Goal: Transaction & Acquisition: Purchase product/service

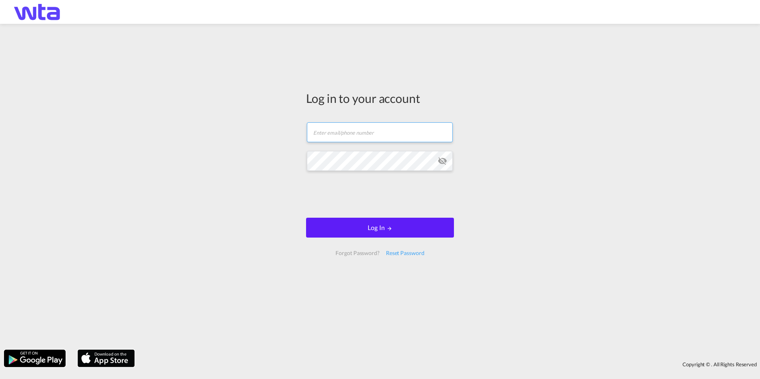
type input "[DOMAIN_NAME][EMAIL_ADDRESS][DOMAIN_NAME]"
click at [532, 146] on div "Log in to your account [DOMAIN_NAME][EMAIL_ADDRESS][DOMAIN_NAME] Email field is…" at bounding box center [380, 187] width 760 height 318
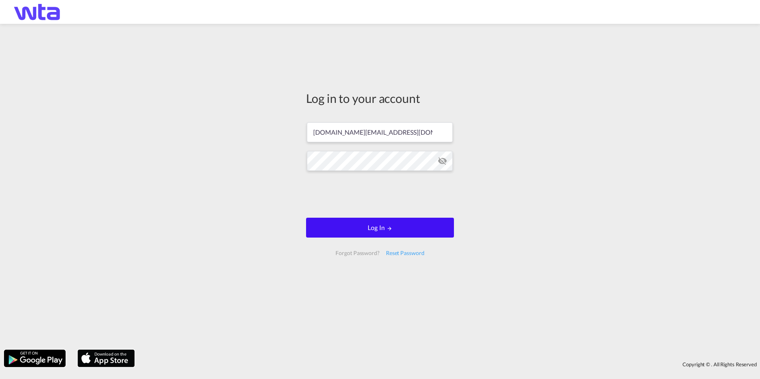
click at [403, 230] on button "Log In" at bounding box center [380, 228] width 148 height 20
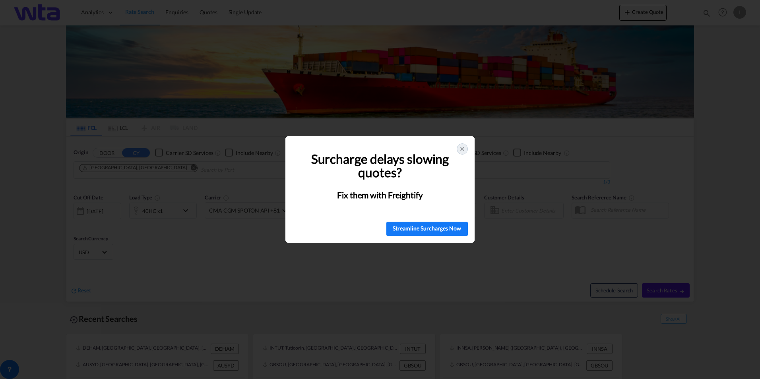
click at [461, 149] on icon at bounding box center [462, 149] width 6 height 6
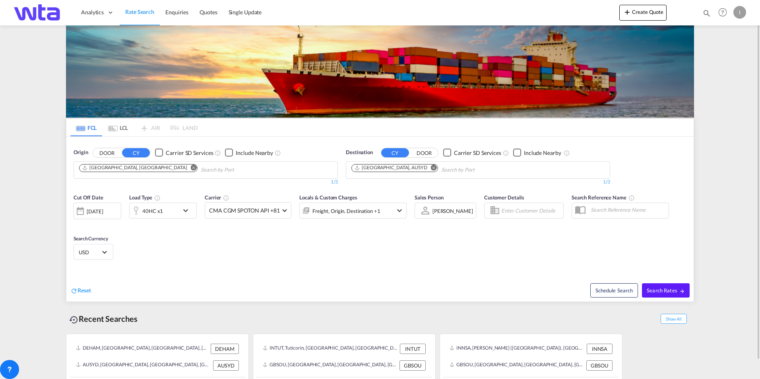
click at [191, 169] on md-icon "Remove" at bounding box center [194, 168] width 6 height 6
click at [431, 168] on md-icon "Remove" at bounding box center [434, 168] width 6 height 6
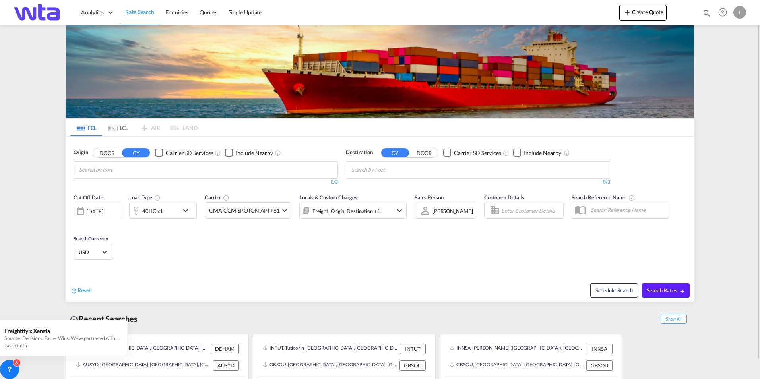
click at [133, 153] on button "CY" at bounding box center [136, 152] width 28 height 9
click at [109, 148] on button "DOOR" at bounding box center [107, 152] width 28 height 9
click at [132, 171] on body "Analytics Reports Dashboard Rate Search Enquiries Quotes" at bounding box center [380, 189] width 760 height 379
drag, startPoint x: 132, startPoint y: 171, endPoint x: 125, endPoint y: 167, distance: 7.5
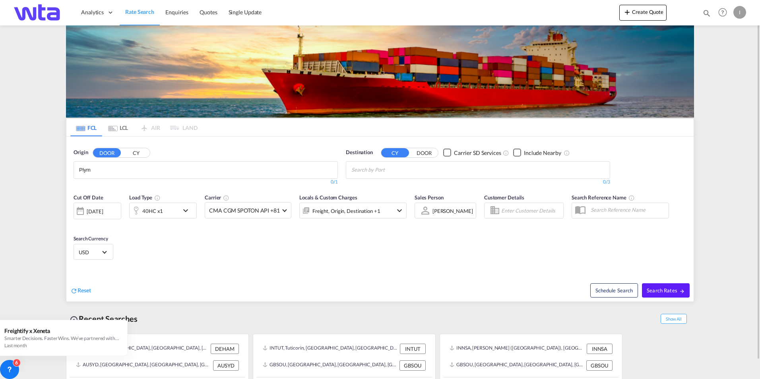
click at [126, 167] on body "Analytics Reports Dashboard Rate Search Enquiries Quotes" at bounding box center [380, 189] width 760 height 379
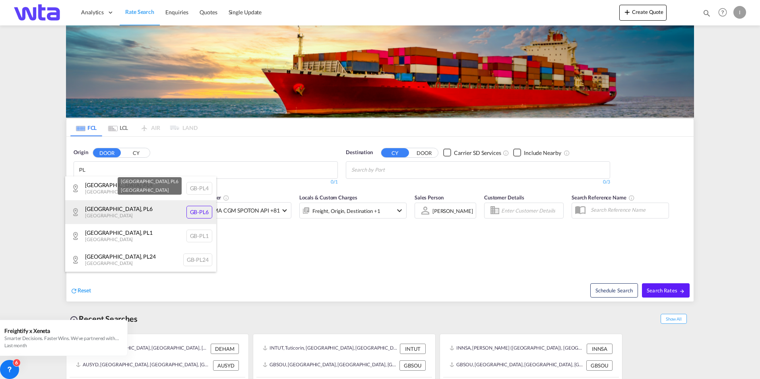
type input "PL"
click at [117, 211] on div "[GEOGRAPHIC_DATA] , PL6 [GEOGRAPHIC_DATA] [GEOGRAPHIC_DATA]-PL6" at bounding box center [140, 212] width 151 height 24
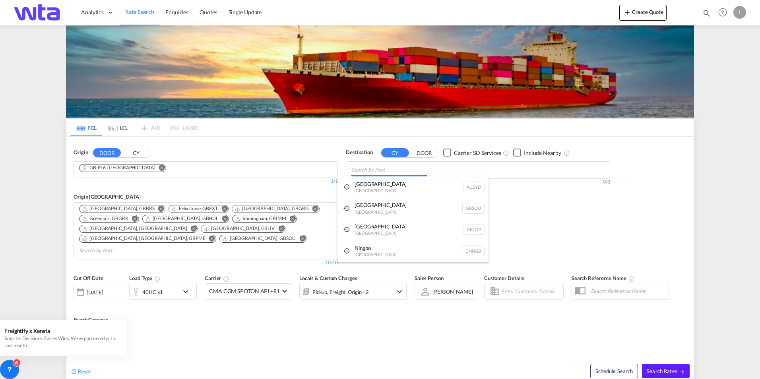
click at [399, 172] on body "Analytics Reports Dashboard Rate Search Enquiries Quotes" at bounding box center [380, 189] width 760 height 379
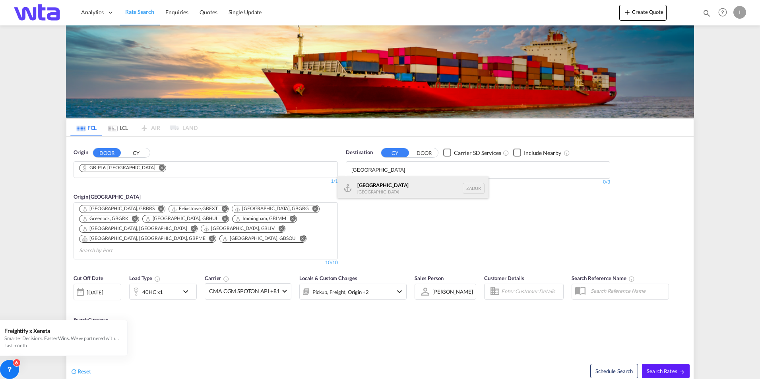
type input "[GEOGRAPHIC_DATA]"
click at [391, 181] on div "[GEOGRAPHIC_DATA] [GEOGRAPHIC_DATA] ZADUR" at bounding box center [412, 188] width 151 height 24
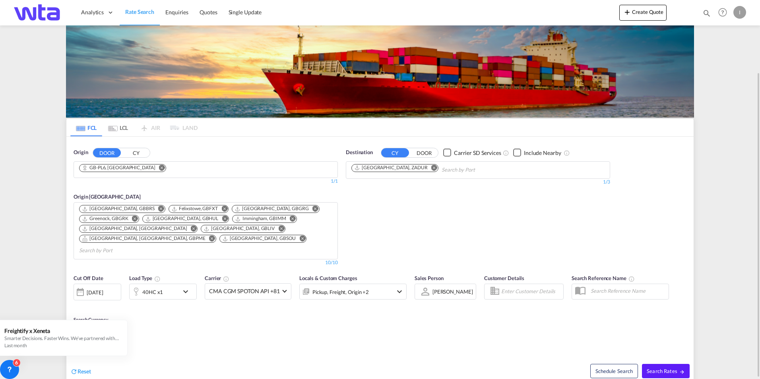
scroll to position [80, 0]
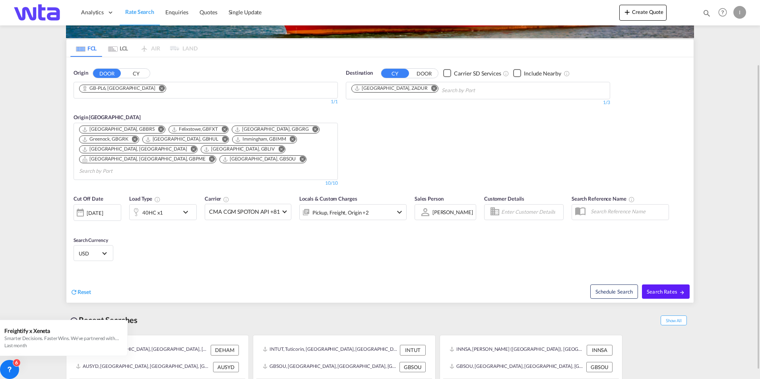
click at [158, 129] on md-icon "Remove" at bounding box center [161, 129] width 6 height 6
click at [223, 130] on md-icon "Remove" at bounding box center [226, 129] width 6 height 6
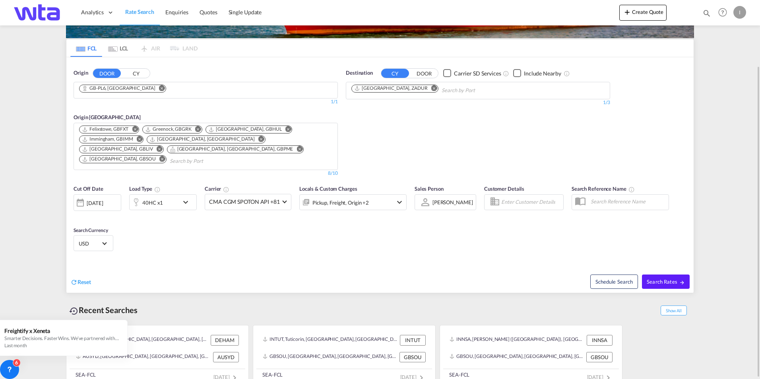
click at [196, 129] on md-icon "Remove" at bounding box center [198, 129] width 6 height 6
click at [222, 128] on md-icon "Remove" at bounding box center [225, 129] width 6 height 6
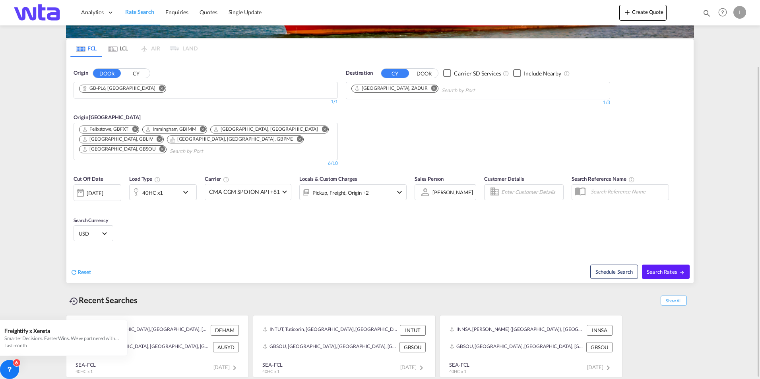
click at [203, 129] on md-icon "Remove" at bounding box center [203, 129] width 6 height 6
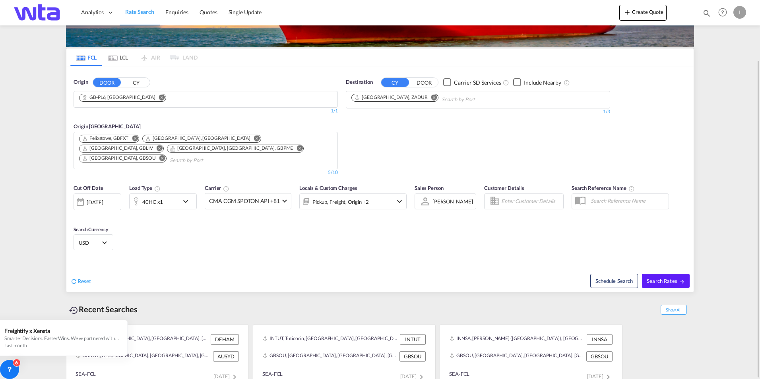
click at [163, 145] on md-icon "Remove" at bounding box center [160, 148] width 6 height 6
click at [215, 145] on md-icon "Remove" at bounding box center [212, 148] width 6 height 6
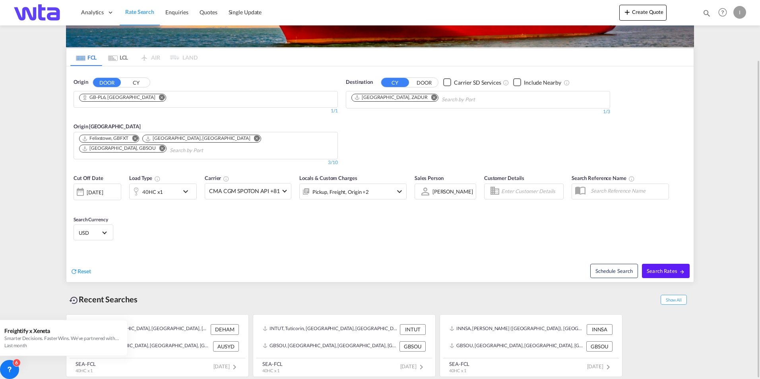
click at [188, 193] on md-icon "icon-chevron-down" at bounding box center [188, 192] width 14 height 10
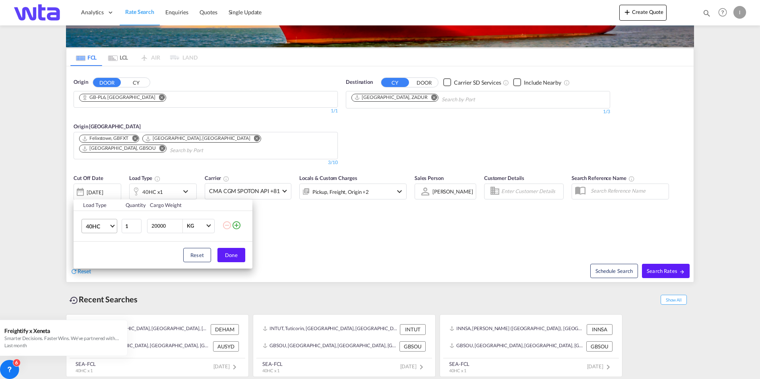
click at [114, 224] on md-select-value "40HC" at bounding box center [101, 226] width 32 height 14
click at [107, 191] on md-option "20GP" at bounding box center [107, 187] width 54 height 19
drag, startPoint x: 171, startPoint y: 227, endPoint x: 120, endPoint y: 229, distance: 50.9
click at [120, 229] on tr "20GP 1 20000 KG KG" at bounding box center [163, 226] width 179 height 31
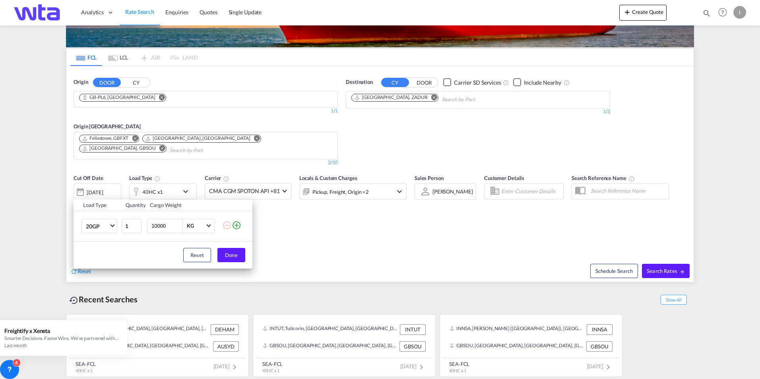
type input "10000"
click at [134, 250] on div "Reset Done" at bounding box center [163, 255] width 179 height 27
click at [225, 251] on button "Done" at bounding box center [231, 255] width 28 height 14
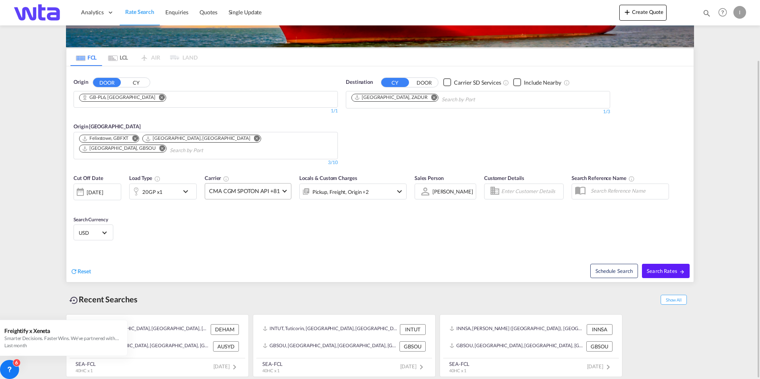
click at [287, 192] on md-select-value "CMA CGM SPOTON API +81" at bounding box center [248, 192] width 86 height 16
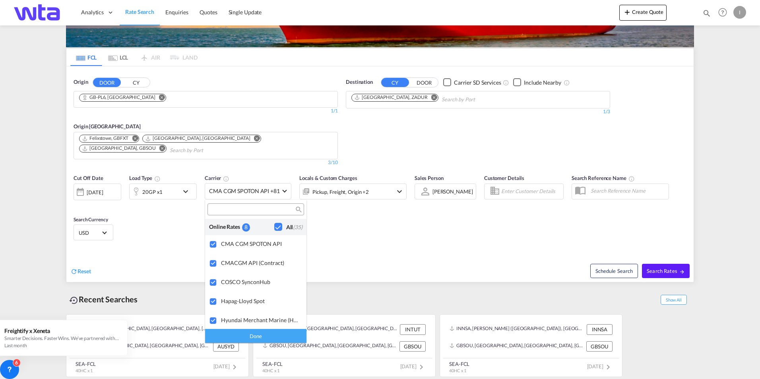
click at [401, 245] on md-backdrop at bounding box center [380, 189] width 760 height 379
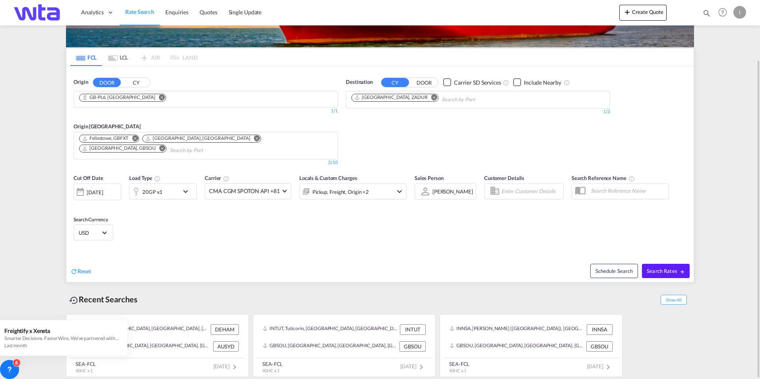
click at [397, 192] on md-icon "icon-chevron-down" at bounding box center [400, 192] width 10 height 10
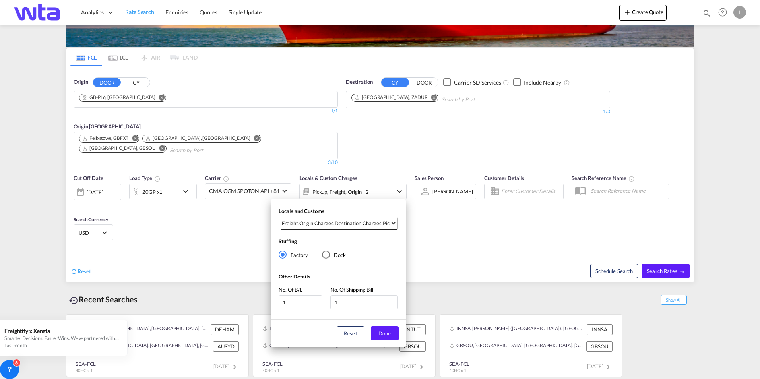
click at [393, 224] on md-select-value "Freight , Origin Charges , Destination Charges , Pickup Charges" at bounding box center [339, 223] width 116 height 13
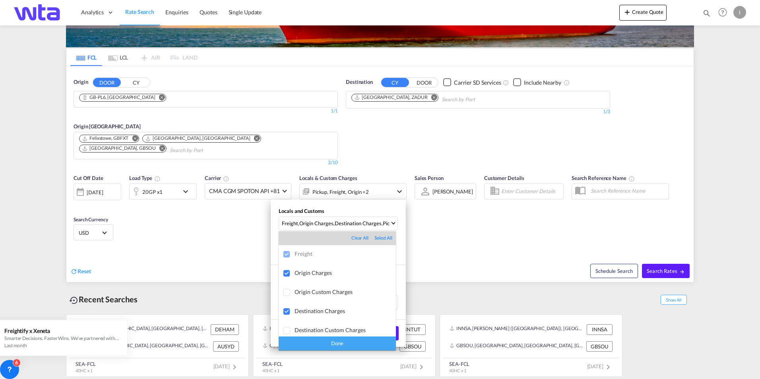
click at [454, 234] on md-backdrop at bounding box center [380, 189] width 760 height 379
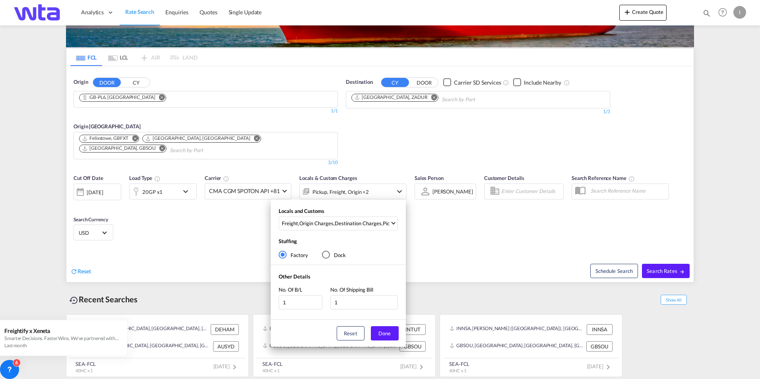
click at [457, 234] on div "Locals and Customs Freight , Origin Charges , Destination Charges , Pickup Char…" at bounding box center [380, 189] width 760 height 379
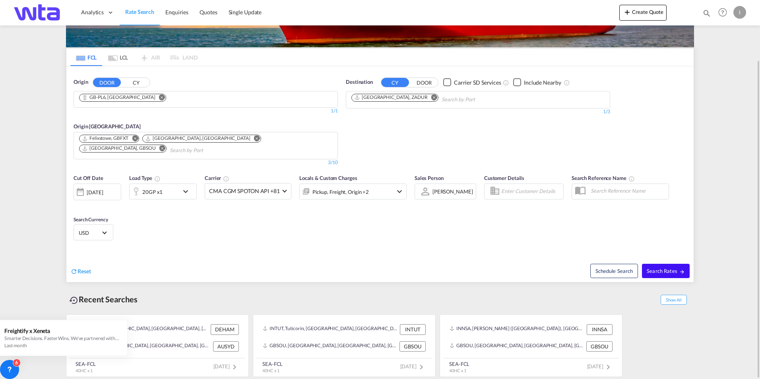
click at [676, 273] on span "Search Rates" at bounding box center [666, 271] width 38 height 6
type input "PL6 to ZADUR / [DATE]"
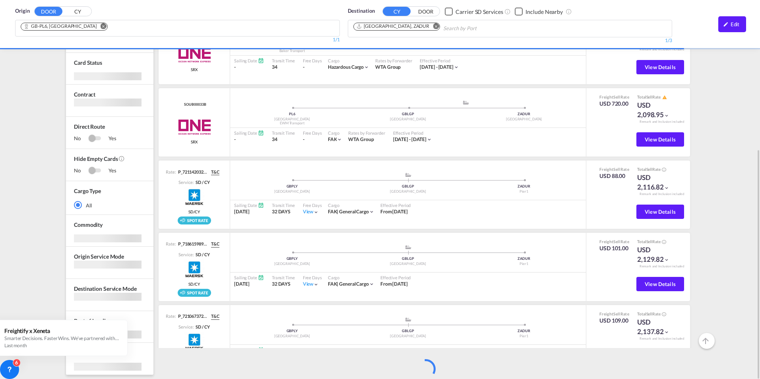
scroll to position [244, 0]
click at [19, 223] on div "Origin DOOR CY GB-[GEOGRAPHIC_DATA], [GEOGRAPHIC_DATA] 1/3 1/ 1/1 Destination C…" at bounding box center [380, 80] width 760 height 597
click at [34, 361] on div "Origin DOOR CY GB-[GEOGRAPHIC_DATA], [GEOGRAPHIC_DATA] 1/3 1/ 1/1 Destination C…" at bounding box center [380, 80] width 760 height 597
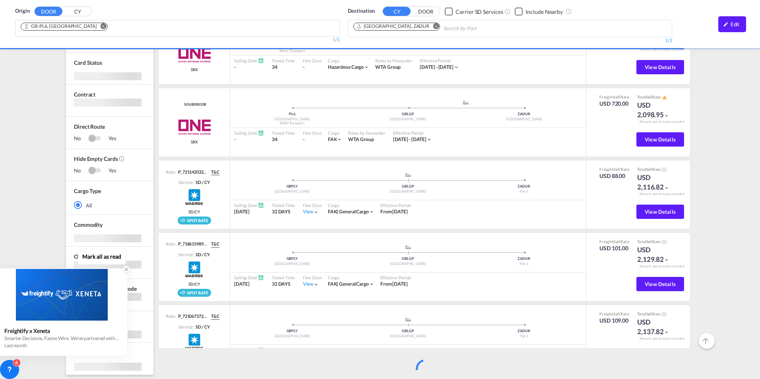
click at [125, 268] on icon at bounding box center [127, 270] width 6 height 6
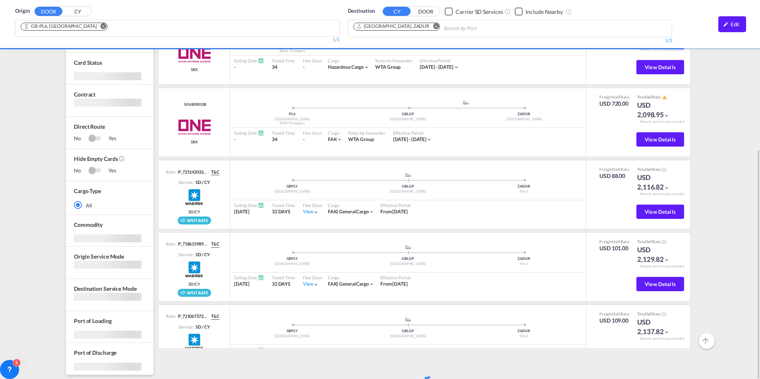
click at [19, 226] on div "Origin DOOR CY GB-[GEOGRAPHIC_DATA], [GEOGRAPHIC_DATA] 1/3 1/ 1/1 Destination C…" at bounding box center [380, 80] width 760 height 597
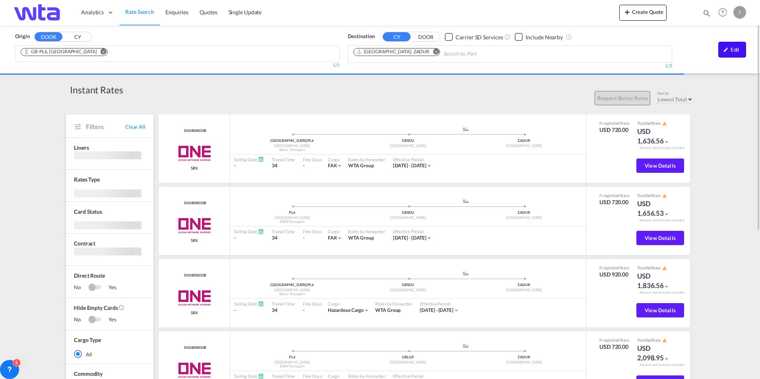
click at [725, 55] on div "Edit" at bounding box center [732, 50] width 28 height 16
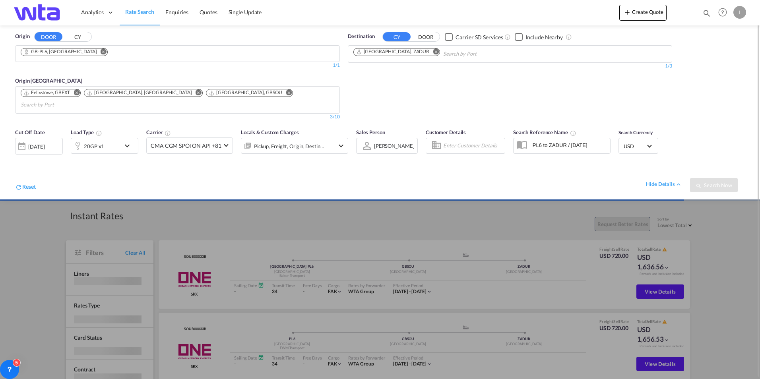
click at [651, 140] on md-select-value "USD" at bounding box center [638, 145] width 31 height 11
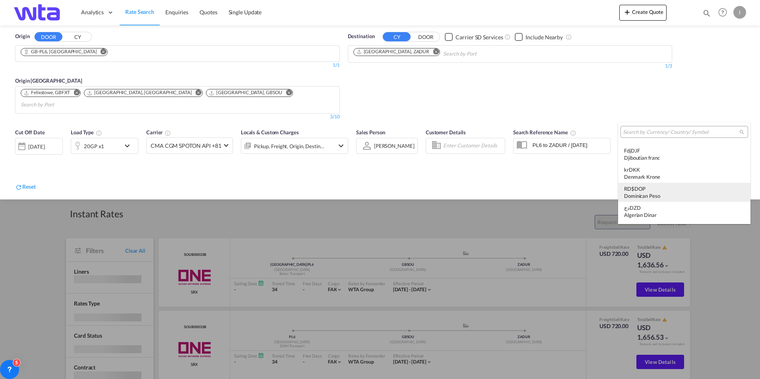
scroll to position [716, 0]
click at [679, 132] on input "search" at bounding box center [681, 132] width 116 height 7
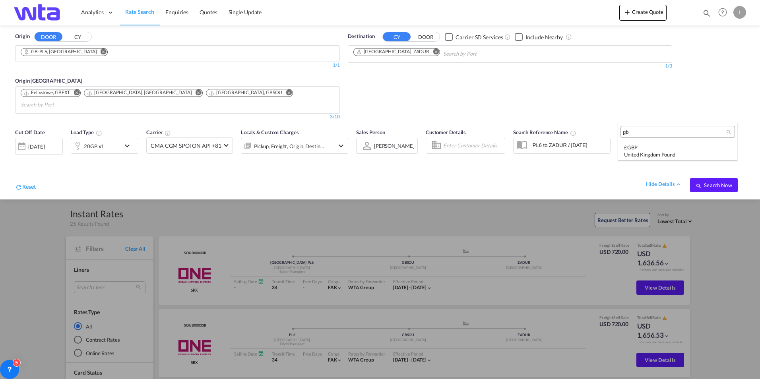
scroll to position [0, 0]
type input "gb"
click at [668, 152] on div "United Kingdom Pound" at bounding box center [677, 154] width 107 height 7
click at [716, 182] on span "Search Now" at bounding box center [714, 185] width 36 height 6
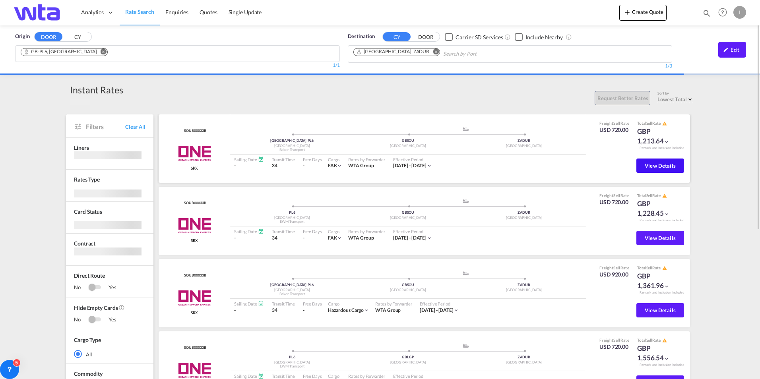
click at [661, 166] on span "View Details" at bounding box center [660, 166] width 31 height 6
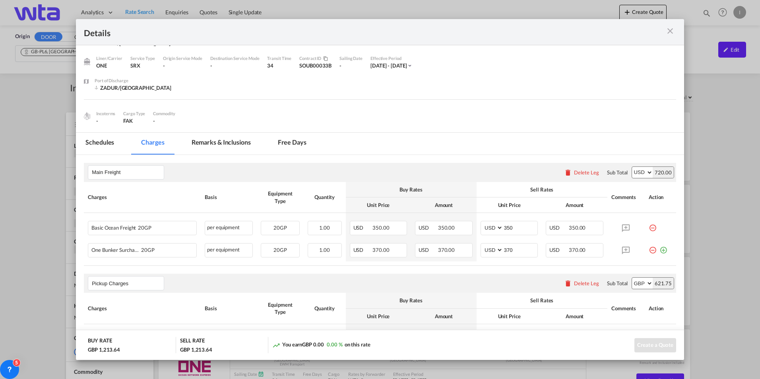
scroll to position [38, 0]
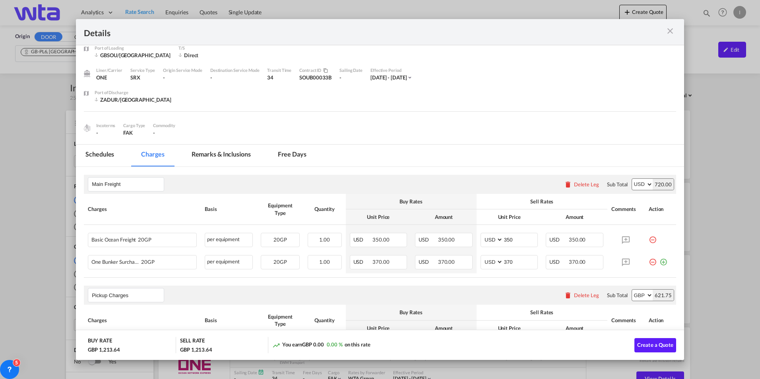
click at [236, 157] on md-tab-item "Remarks & Inclusions" at bounding box center [221, 156] width 78 height 22
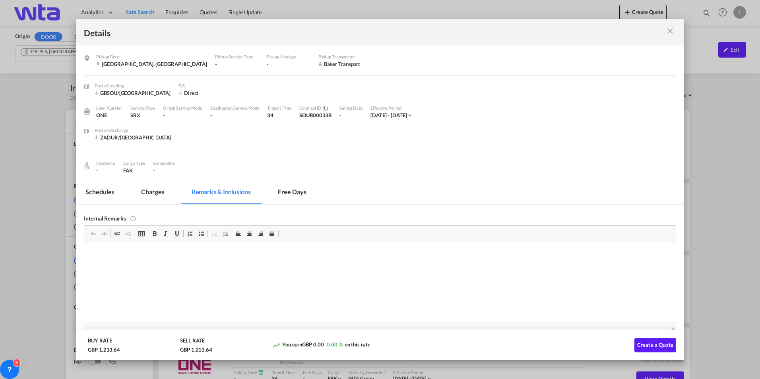
scroll to position [0, 0]
click at [105, 193] on md-tab-item "Schedules" at bounding box center [100, 193] width 48 height 22
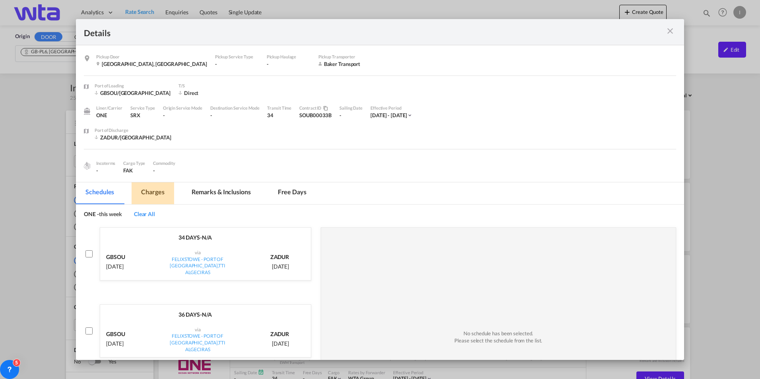
click at [158, 196] on md-tab-item "Charges" at bounding box center [153, 193] width 42 height 22
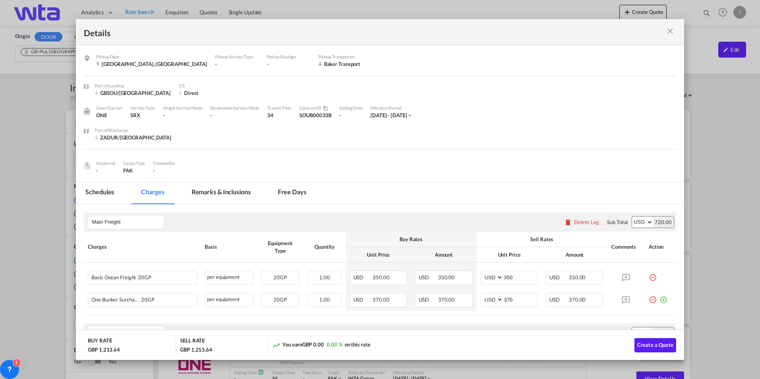
click at [645, 222] on select "AED AFN ALL AMD ANG AOA ARS AUD AWG AZN BAM BBD BDT BGN BHD BIF BMD BND [PERSON…" at bounding box center [642, 222] width 21 height 11
click at [632, 217] on select "AED AFN ALL AMD ANG AOA ARS AUD AWG AZN BAM BBD BDT BGN BHD BIF BMD BND [PERSON…" at bounding box center [642, 222] width 21 height 11
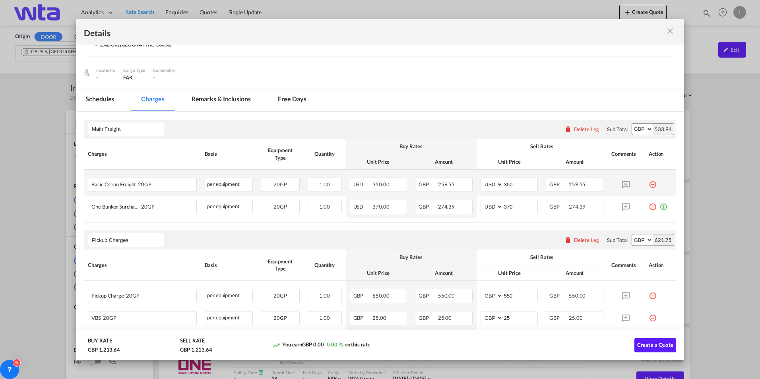
scroll to position [119, 0]
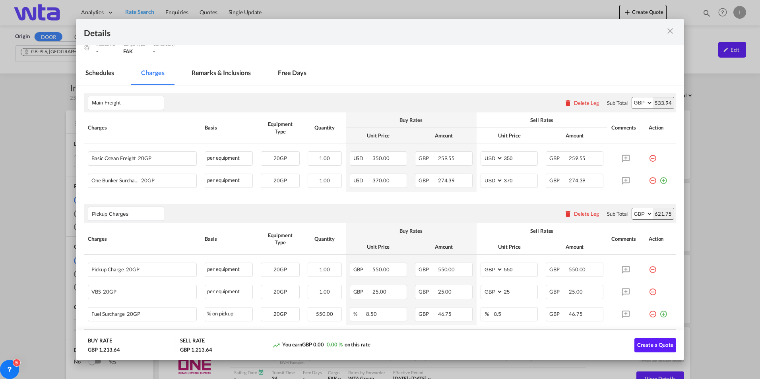
click at [642, 105] on select "AED AFN ALL AMD ANG AOA ARS AUD AWG AZN BAM BBD BDT BGN BHD BIF BMD BND [PERSON…" at bounding box center [642, 102] width 21 height 11
select select "string:USD"
click at [632, 97] on select "AED AFN ALL AMD ANG AOA ARS AUD AWG AZN BAM BBD BDT BGN BHD BIF BMD BND [PERSON…" at bounding box center [642, 102] width 21 height 11
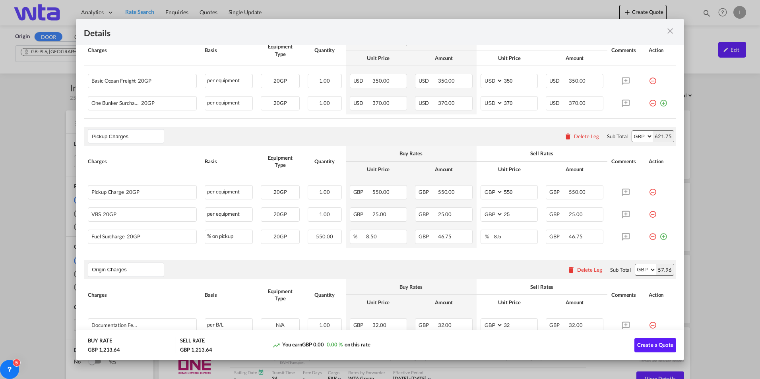
scroll to position [78, 0]
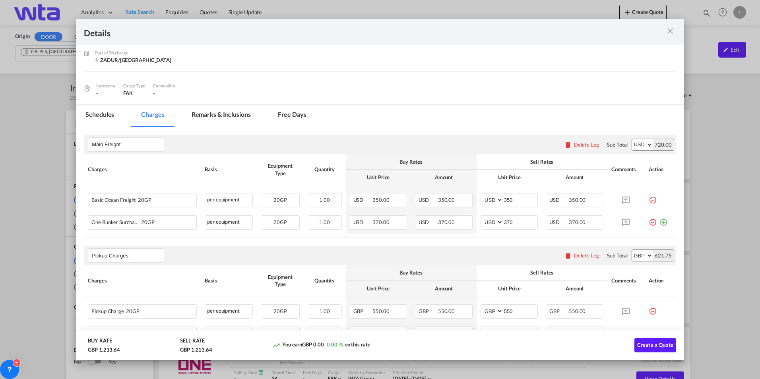
click at [643, 254] on select "AED AFN ALL AMD ANG AOA ARS AUD AWG AZN BAM BBD BDT BGN BHD BIF BMD BND [PERSON…" at bounding box center [642, 255] width 21 height 11
select select "string:USD"
click at [632, 250] on select "AED AFN ALL AMD ANG AOA ARS AUD AWG AZN BAM BBD BDT BGN BHD BIF BMD BND [PERSON…" at bounding box center [642, 255] width 21 height 11
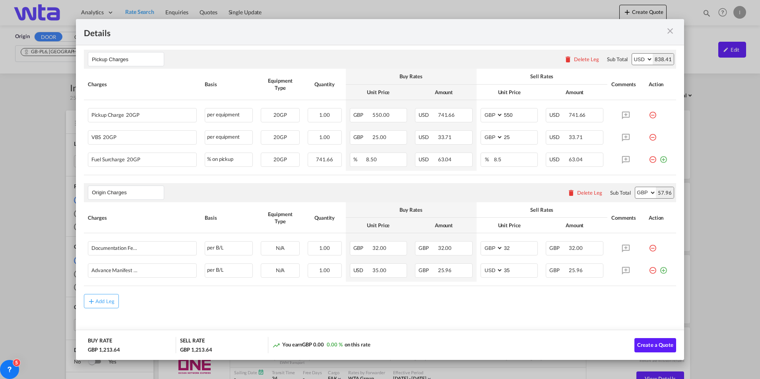
scroll to position [276, 0]
click at [645, 192] on select "AED AFN ALL AMD ANG AOA ARS AUD AWG AZN BAM BBD BDT BGN BHD BIF BMD BND [PERSON…" at bounding box center [645, 190] width 21 height 11
select select "string:USD"
click at [635, 185] on select "AED AFN ALL AMD ANG AOA ARS AUD AWG AZN BAM BBD BDT BGN BHD BIF BMD BND [PERSON…" at bounding box center [645, 190] width 21 height 11
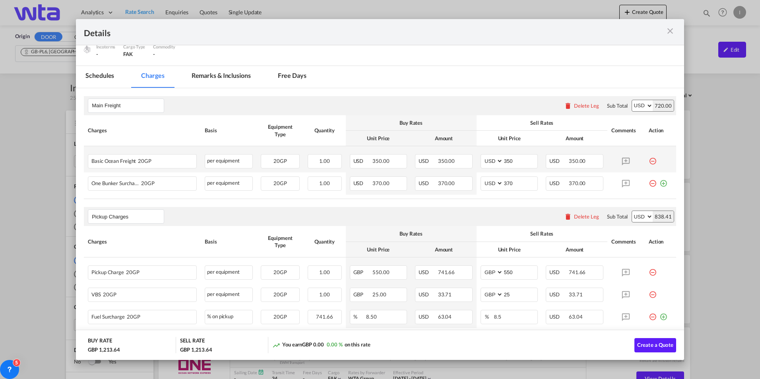
scroll to position [119, 0]
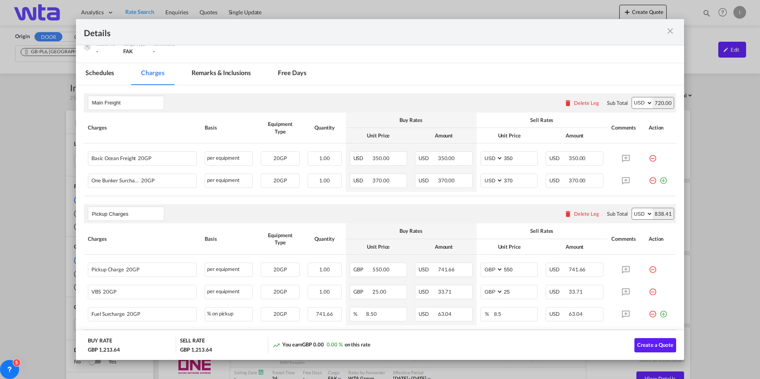
click at [642, 102] on select "AED AFN ALL AMD ANG AOA ARS AUD AWG AZN BAM BBD BDT BGN BHD BIF BMD BND [PERSON…" at bounding box center [642, 102] width 21 height 11
select select "string:GBP"
click at [632, 97] on select "AED AFN ALL AMD ANG AOA ARS AUD AWG AZN BAM BBD BDT BGN BHD BIF BMD BND [PERSON…" at bounding box center [642, 102] width 21 height 11
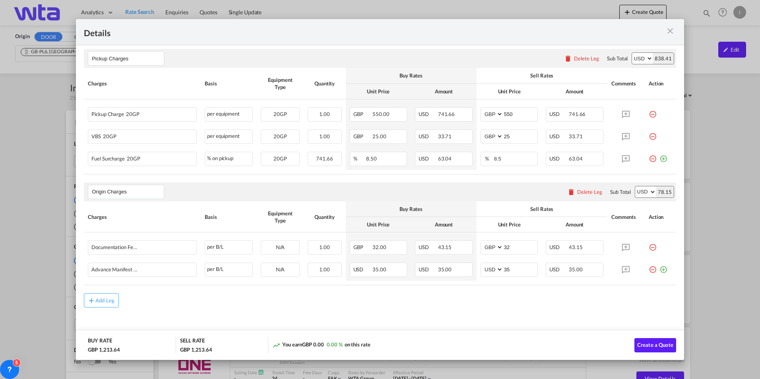
scroll to position [276, 0]
click at [645, 56] on select "AED AFN ALL AMD ANG AOA ARS AUD AWG AZN BAM BBD BDT BGN BHD BIF BMD BND [PERSON…" at bounding box center [642, 56] width 21 height 11
select select "string:GBP"
click at [632, 51] on select "AED AFN ALL AMD ANG AOA ARS AUD AWG AZN BAM BBD BDT BGN BHD BIF BMD BND [PERSON…" at bounding box center [642, 56] width 21 height 11
click at [646, 189] on select "AED AFN ALL AMD ANG AOA ARS AUD AWG AZN BAM BBD BDT BGN BHD BIF BMD BND [PERSON…" at bounding box center [645, 190] width 21 height 11
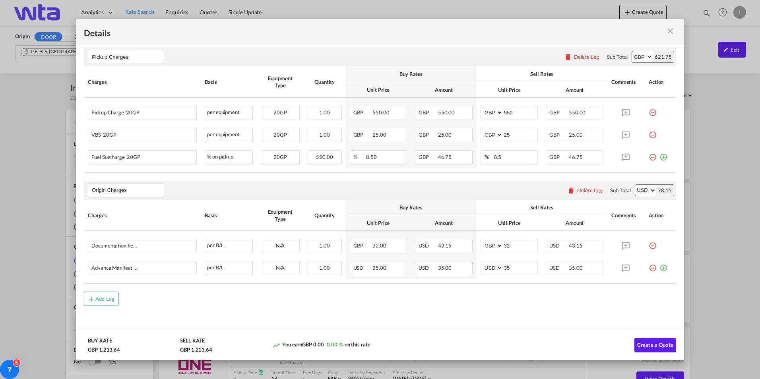
select select "string:GBP"
click at [635, 185] on select "AED AFN ALL AMD ANG AOA ARS AUD AWG AZN BAM BBD BDT BGN BHD BIF BMD BND [PERSON…" at bounding box center [645, 190] width 21 height 11
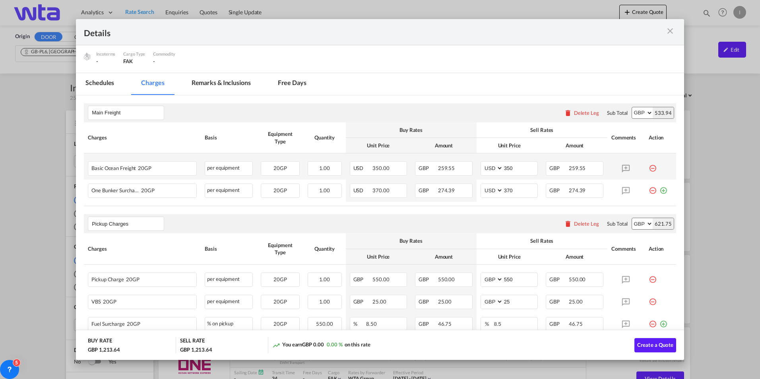
scroll to position [119, 0]
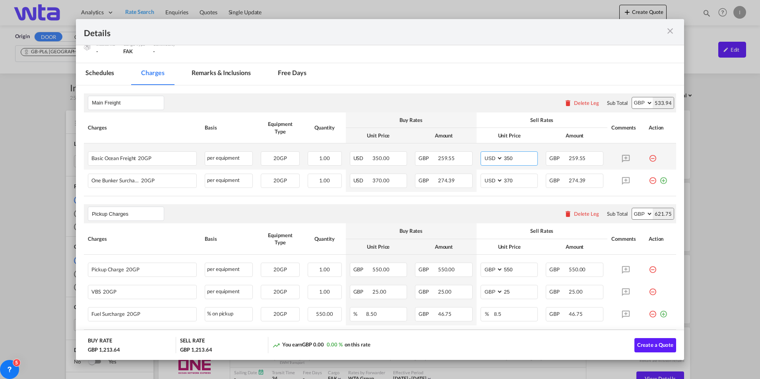
click at [495, 160] on select "AED AFN ALL AMD ANG AOA ARS AUD AWG AZN BAM BBD BDT BGN BHD BIF BMD BND [PERSON…" at bounding box center [492, 158] width 21 height 11
select select "string:GBP"
click at [482, 153] on select "AED AFN ALL AMD ANG AOA ARS AUD AWG AZN BAM BBD BDT BGN BHD BIF BMD BND [PERSON…" at bounding box center [492, 158] width 21 height 11
click at [493, 180] on select "AED AFN ALL AMD ANG AOA ARS AUD AWG AZN BAM BBD BDT BGN BHD BIF BMD BND [PERSON…" at bounding box center [492, 180] width 21 height 11
select select "string:GBP"
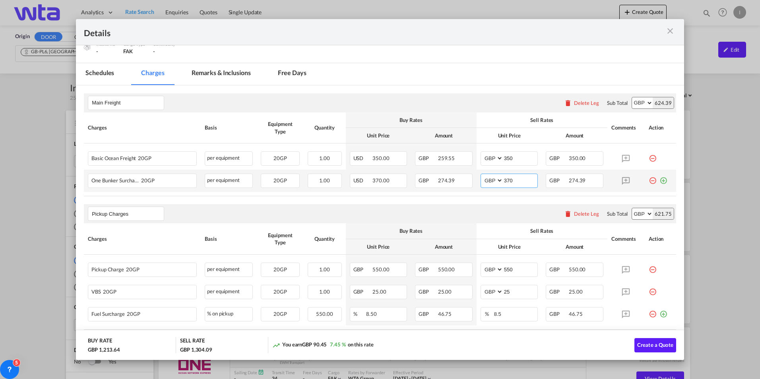
click at [482, 175] on select "AED AFN ALL AMD ANG AOA ARS AUD AWG AZN BAM BBD BDT BGN BHD BIF BMD BND [PERSON…" at bounding box center [492, 180] width 21 height 11
click at [514, 157] on input "350" at bounding box center [520, 158] width 35 height 12
type input "0"
type input "400"
drag, startPoint x: 516, startPoint y: 180, endPoint x: 470, endPoint y: 185, distance: 46.4
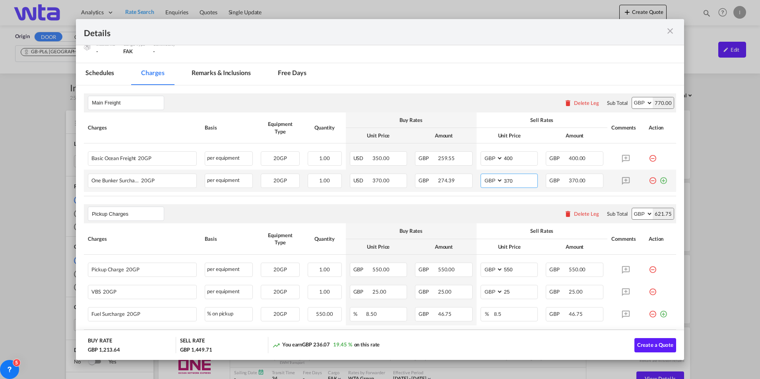
click at [470, 185] on tr "One Bunker Surcharge 20GP Please Enter User Defined Charges Cannot Be Published…" at bounding box center [380, 181] width 592 height 22
type input "400"
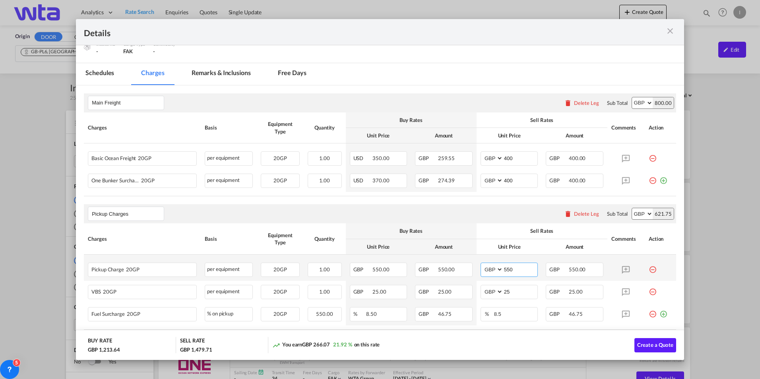
drag, startPoint x: 514, startPoint y: 267, endPoint x: 467, endPoint y: 280, distance: 48.7
click at [467, 280] on tr "Pickup Charge 20GP Please Enter User Defined Charges Cannot Be Published per eq…" at bounding box center [380, 268] width 592 height 26
type input "650"
drag, startPoint x: 520, startPoint y: 293, endPoint x: 467, endPoint y: 296, distance: 53.7
click at [467, 296] on tr "VBS 20GP Please Enter User Defined Charges Cannot Be Published per equipment pe…" at bounding box center [380, 292] width 592 height 22
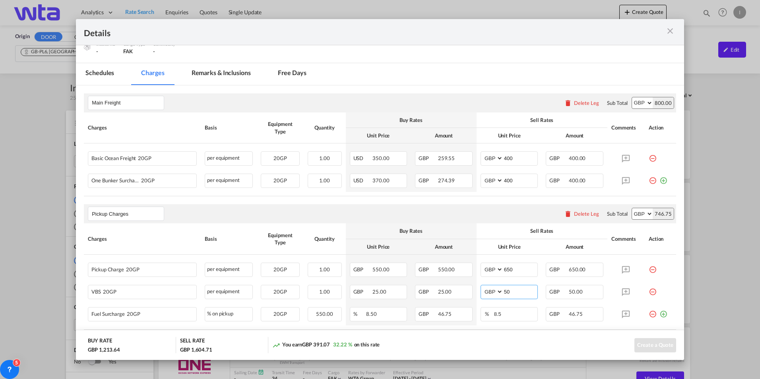
type input "50"
type input "10"
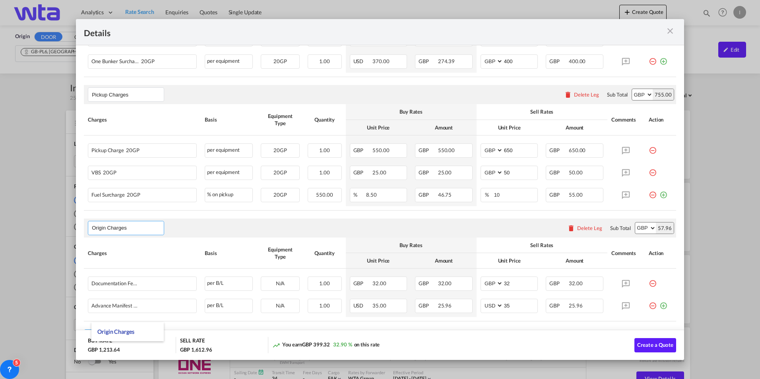
scroll to position [276, 0]
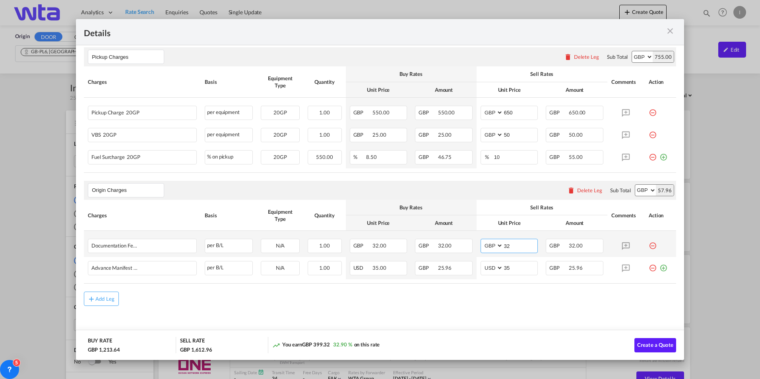
drag, startPoint x: 523, startPoint y: 247, endPoint x: 507, endPoint y: 247, distance: 15.5
click at [507, 247] on input "32" at bounding box center [520, 245] width 35 height 12
type input "35"
click at [495, 270] on select "AED AFN ALL AMD ANG AOA ARS AUD AWG AZN BAM BBD BDT BGN BHD BIF BMD BND [PERSON…" at bounding box center [492, 268] width 21 height 11
select select "string:GBP"
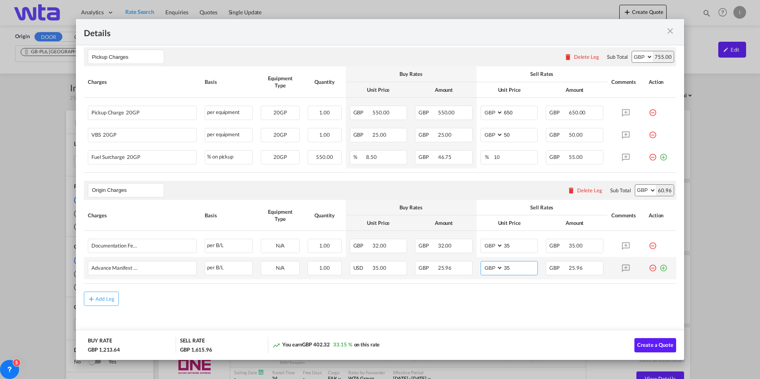
click at [482, 263] on select "AED AFN ALL AMD ANG AOA ARS AUD AWG AZN BAM BBD BDT BGN BHD BIF BMD BND [PERSON…" at bounding box center [492, 268] width 21 height 11
click at [517, 266] on input "35" at bounding box center [520, 268] width 35 height 12
click at [532, 298] on div "Add Leg" at bounding box center [380, 299] width 592 height 14
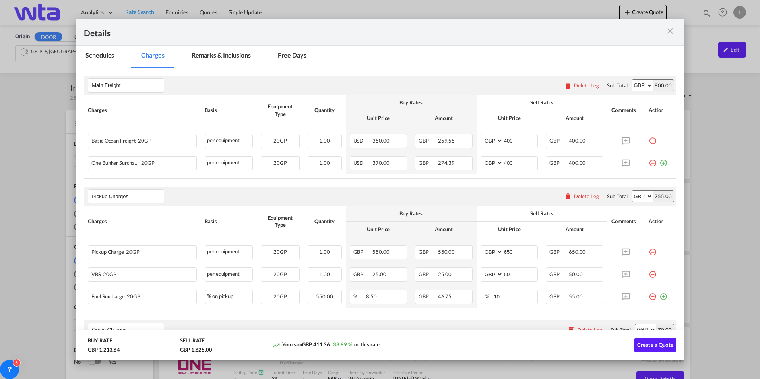
scroll to position [0, 0]
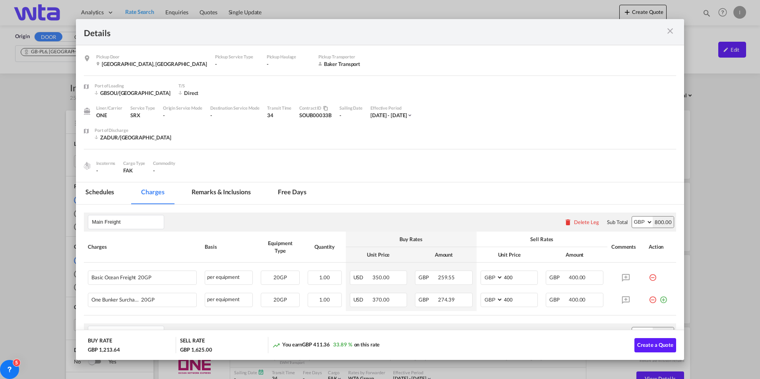
click at [642, 222] on select "AED AFN ALL AMD ANG AOA ARS AUD AWG AZN BAM BBD BDT BGN BHD BIF BMD BND [PERSON…" at bounding box center [642, 222] width 21 height 11
select select "string:USD"
click at [632, 217] on select "AED AFN ALL AMD ANG AOA ARS AUD AWG AZN BAM BBD BDT BGN BHD BIF BMD BND [PERSON…" at bounding box center [642, 222] width 21 height 11
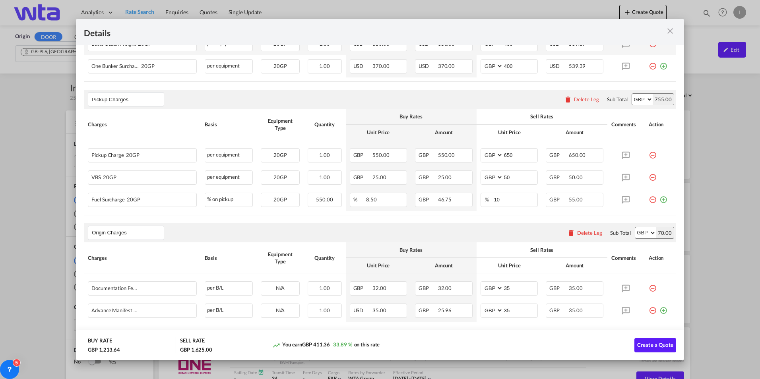
scroll to position [197, 0]
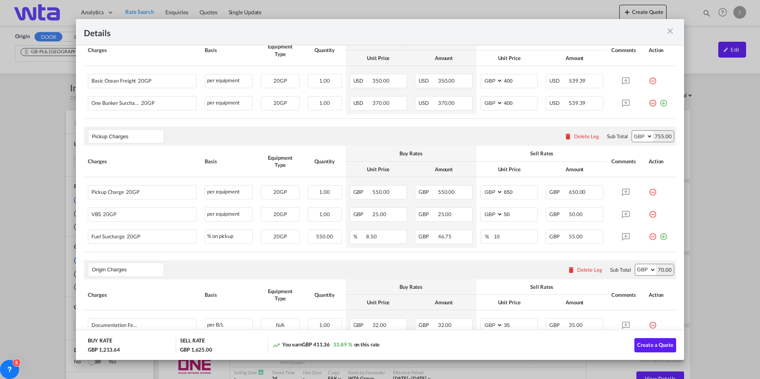
click at [642, 134] on select "AED AFN ALL AMD ANG AOA ARS AUD AWG AZN BAM BBD BDT BGN BHD BIF BMD BND [PERSON…" at bounding box center [642, 136] width 21 height 11
select select "string:USD"
click at [632, 131] on select "AED AFN ALL AMD ANG AOA ARS AUD AWG AZN BAM BBD BDT BGN BHD BIF BMD BND [PERSON…" at bounding box center [642, 136] width 21 height 11
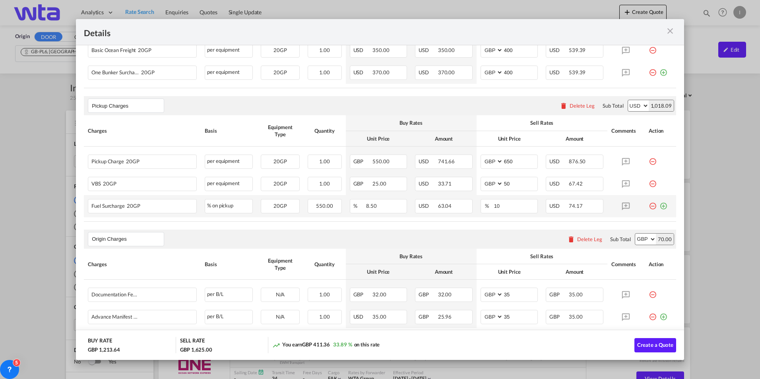
scroll to position [276, 0]
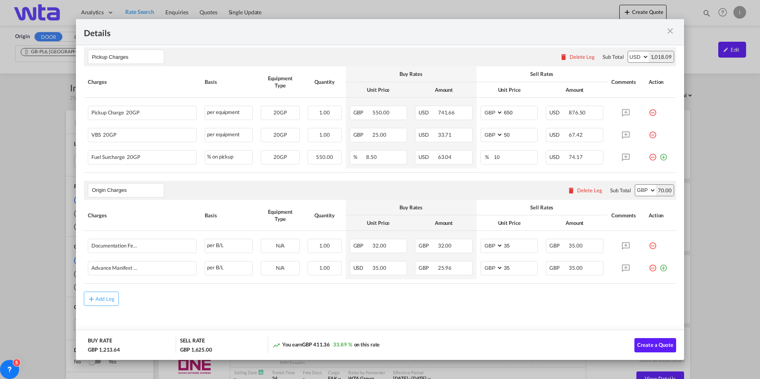
click at [645, 190] on select "AED AFN ALL AMD ANG AOA ARS AUD AWG AZN BAM BBD BDT BGN BHD BIF BMD BND [PERSON…" at bounding box center [645, 190] width 21 height 11
select select "string:USD"
click at [635, 185] on select "AED AFN ALL AMD ANG AOA ARS AUD AWG AZN BAM BBD BDT BGN BHD BIF BMD BND [PERSON…" at bounding box center [645, 190] width 21 height 11
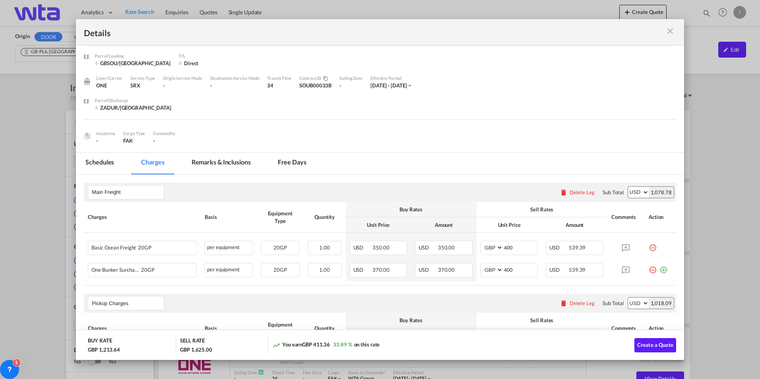
scroll to position [0, 0]
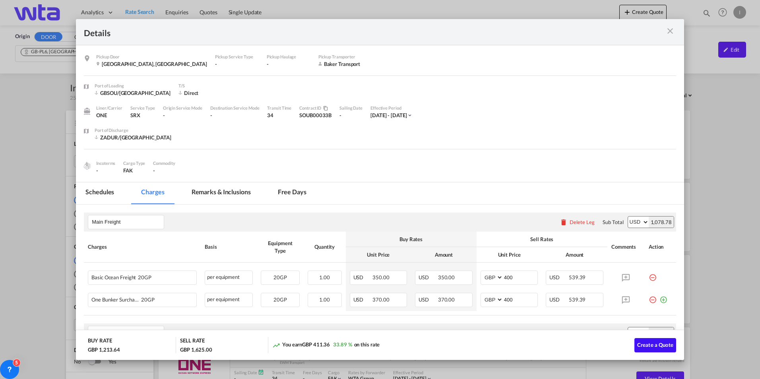
click at [653, 341] on button "Create a Quote" at bounding box center [655, 345] width 42 height 14
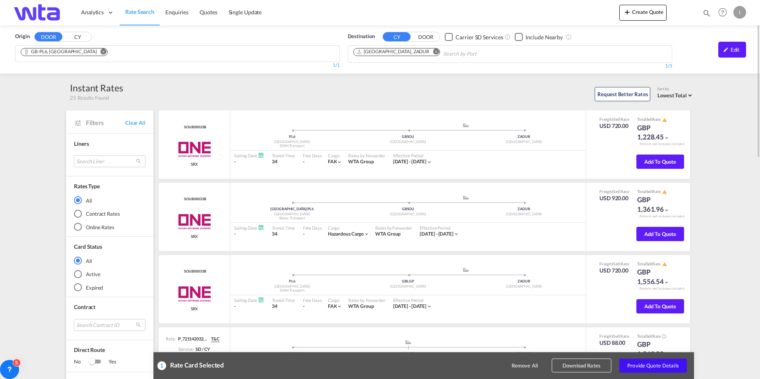
click at [644, 363] on button "Provide Quote Details" at bounding box center [653, 366] width 68 height 14
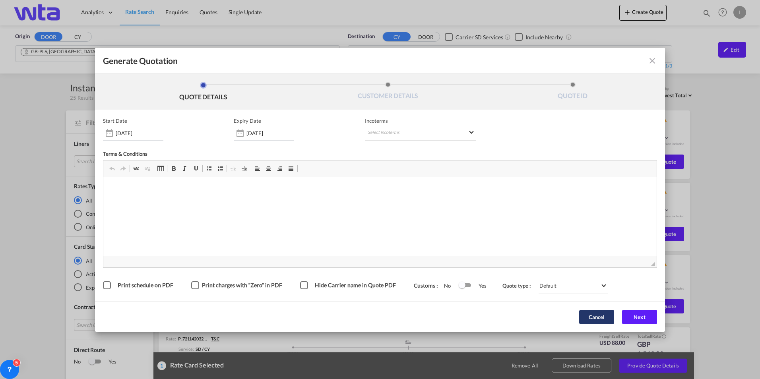
click at [607, 321] on button "Cancel" at bounding box center [596, 317] width 35 height 14
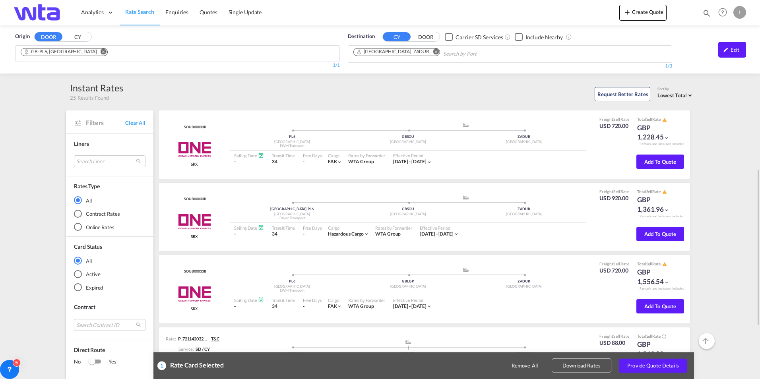
scroll to position [239, 0]
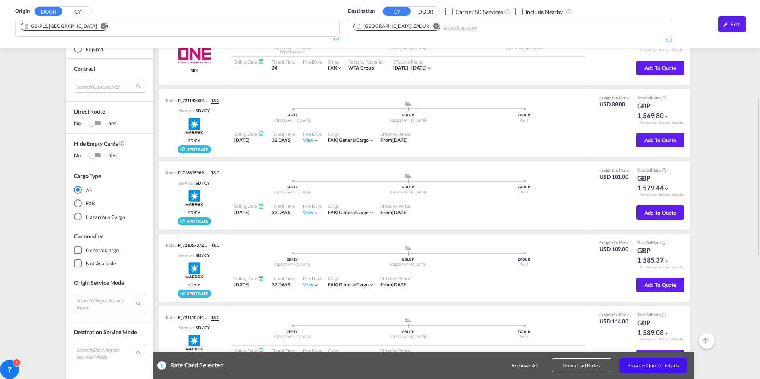
click at [674, 366] on button "Provide Quote Details" at bounding box center [653, 366] width 68 height 14
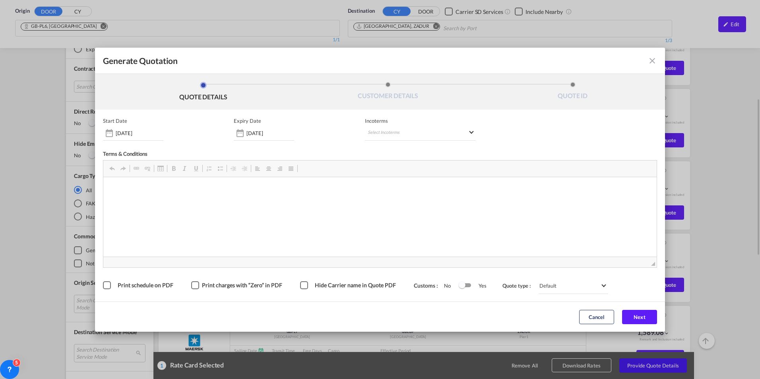
scroll to position [0, 0]
click at [604, 316] on button "Cancel" at bounding box center [596, 317] width 35 height 14
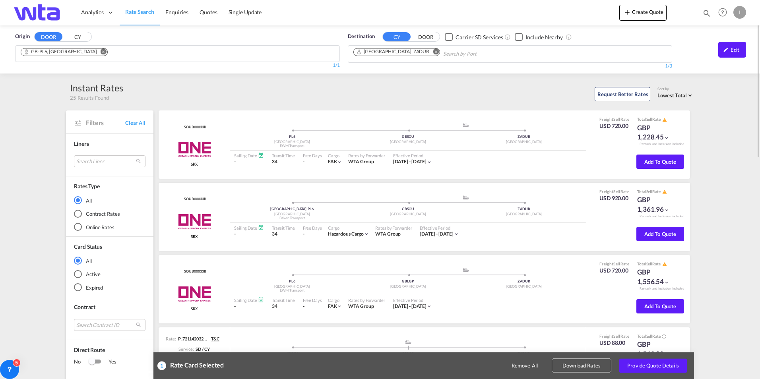
click at [25, 19] on img at bounding box center [39, 13] width 54 height 18
click at [57, 11] on img at bounding box center [39, 13] width 54 height 18
click at [110, 14] on icon at bounding box center [110, 12] width 7 height 7
click at [107, 35] on link "Reports" at bounding box center [116, 38] width 80 height 26
